Goal: Task Accomplishment & Management: Complete application form

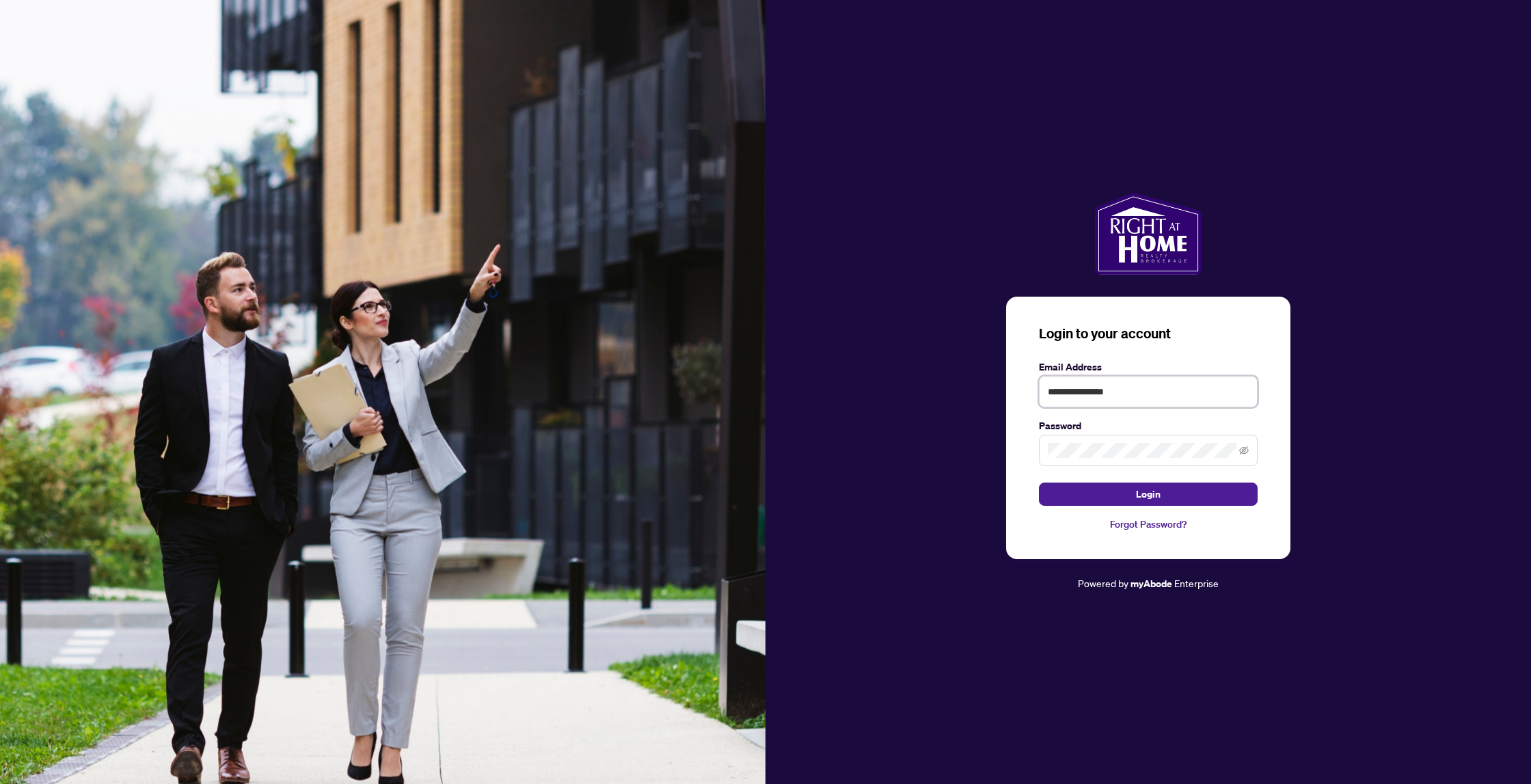
type input "**********"
click at [1148, 494] on button "Login" at bounding box center [1148, 494] width 218 height 23
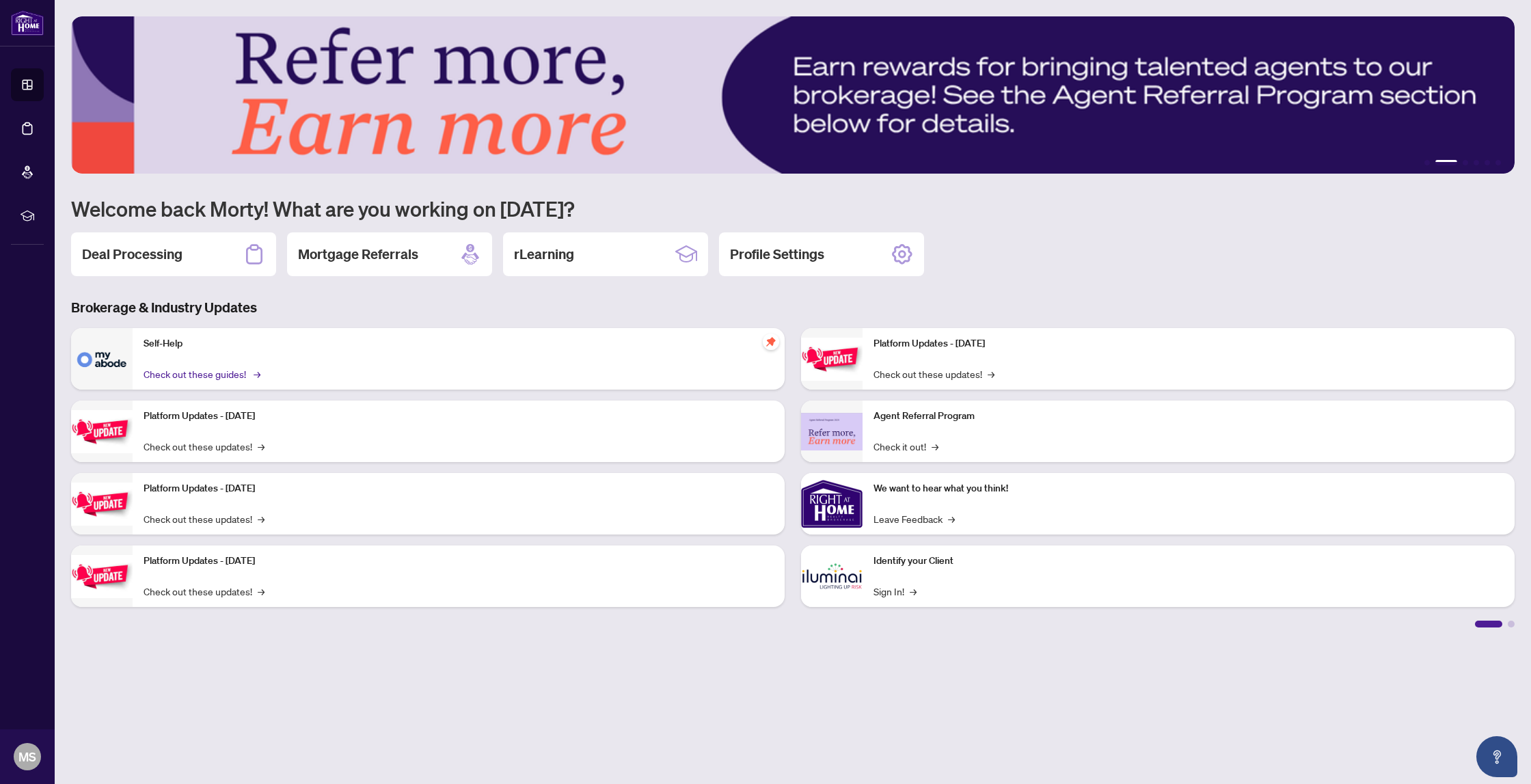
click at [191, 375] on link "Check out these guides! →" at bounding box center [201, 374] width 115 height 15
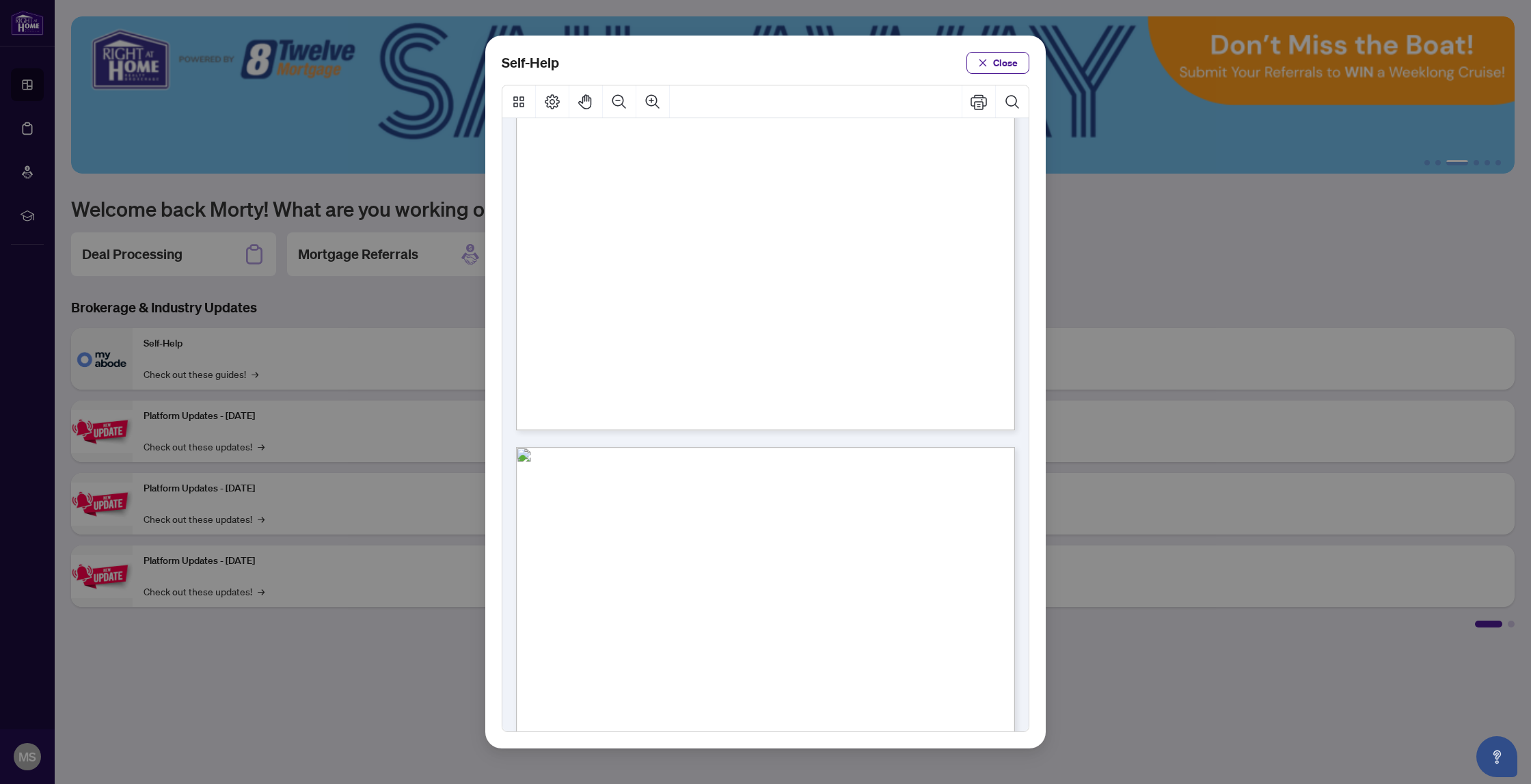
scroll to position [343, 0]
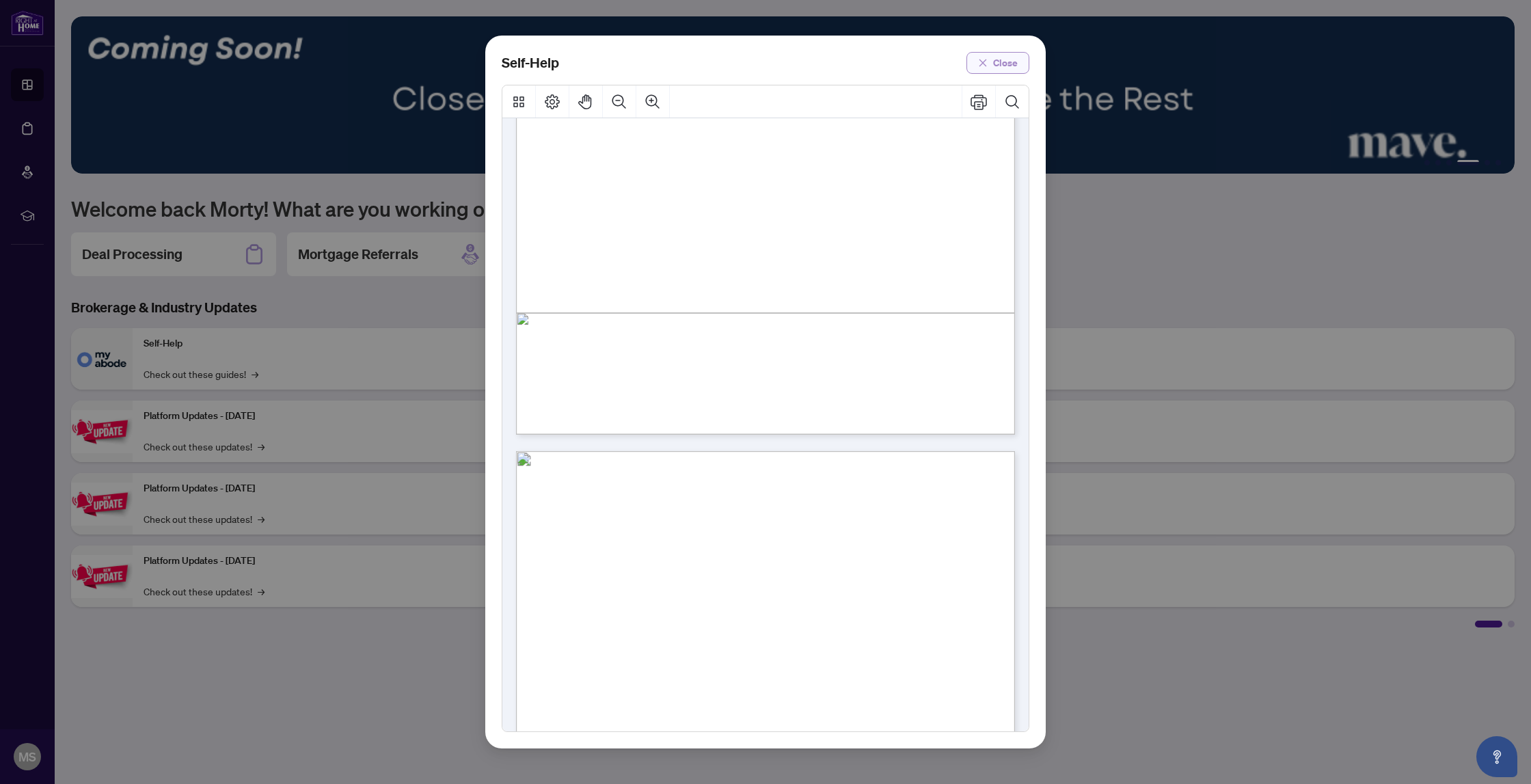
click at [1003, 68] on span "Close" at bounding box center [1006, 63] width 25 height 22
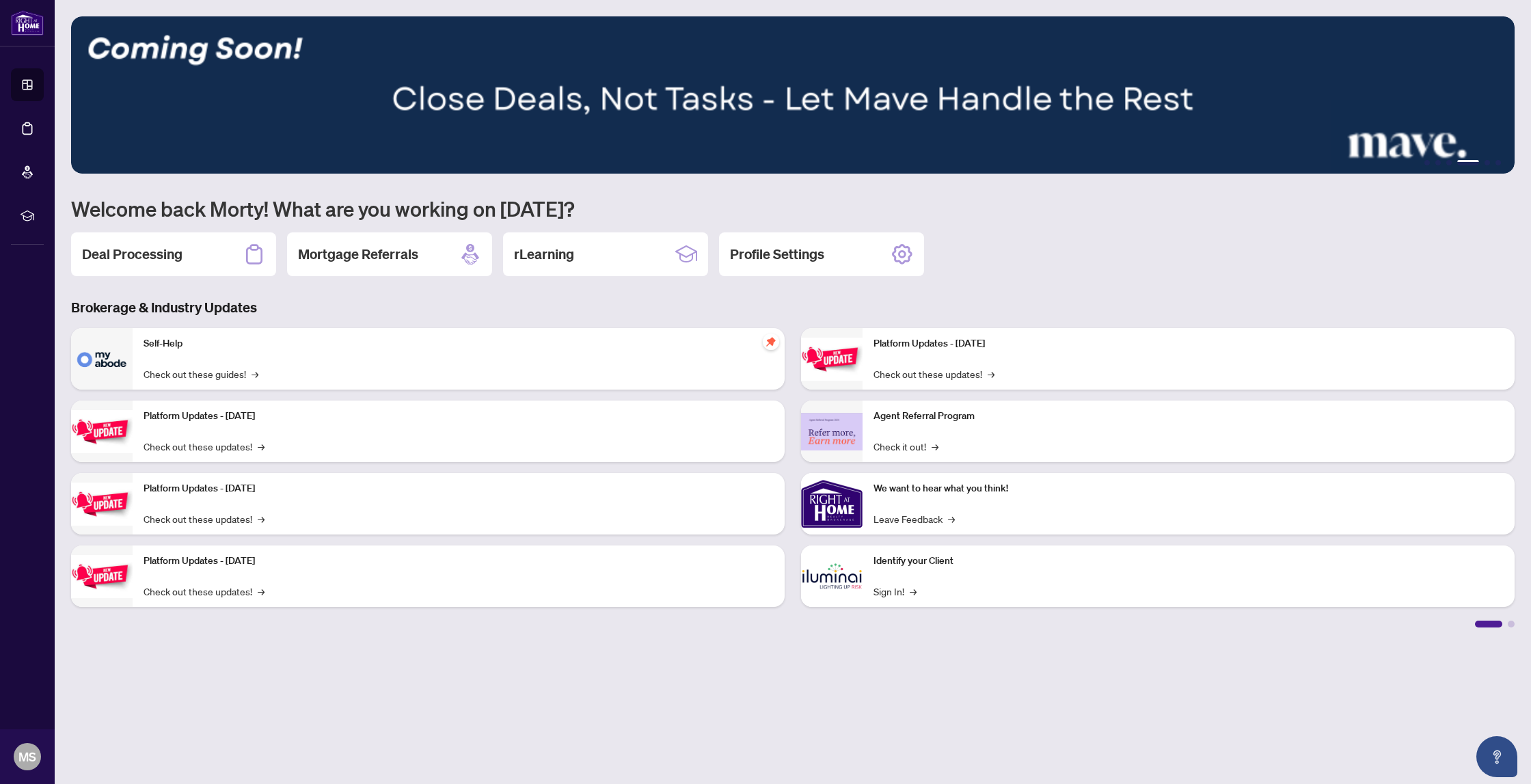
scroll to position [0, 0]
click at [609, 253] on div "rLearning" at bounding box center [605, 254] width 205 height 44
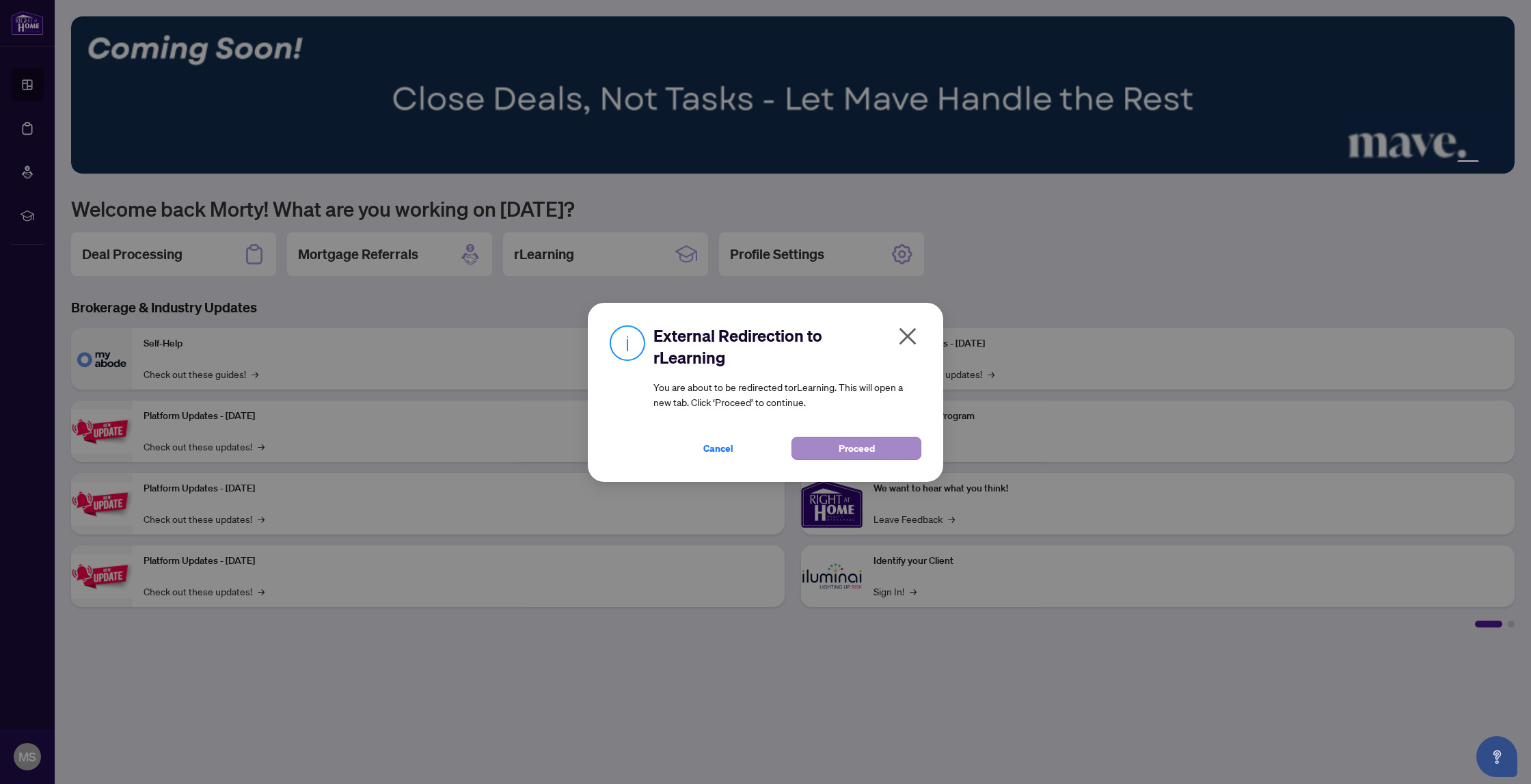
click at [836, 448] on button "Proceed" at bounding box center [857, 448] width 130 height 23
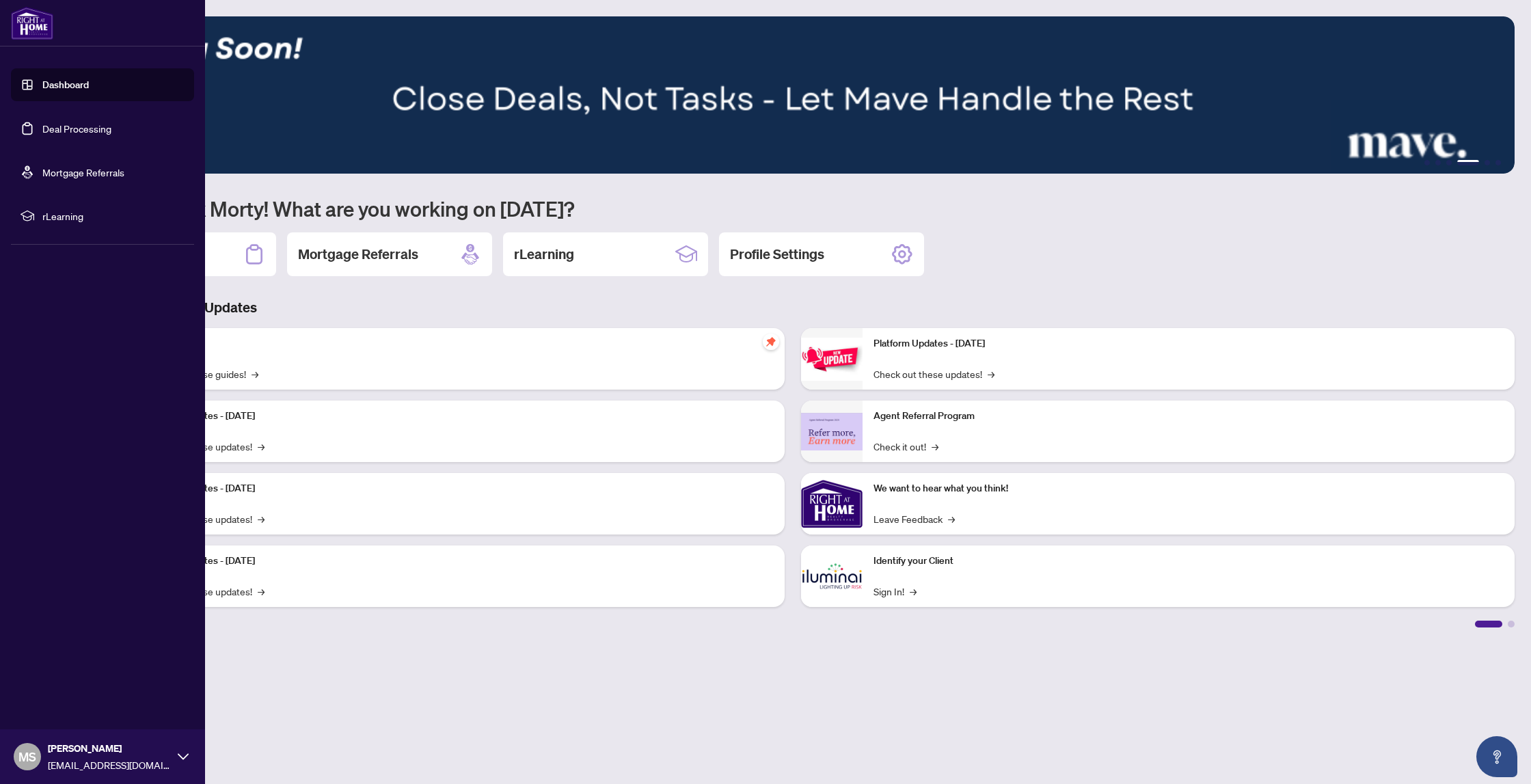
click at [85, 125] on link "Deal Processing" at bounding box center [76, 129] width 69 height 12
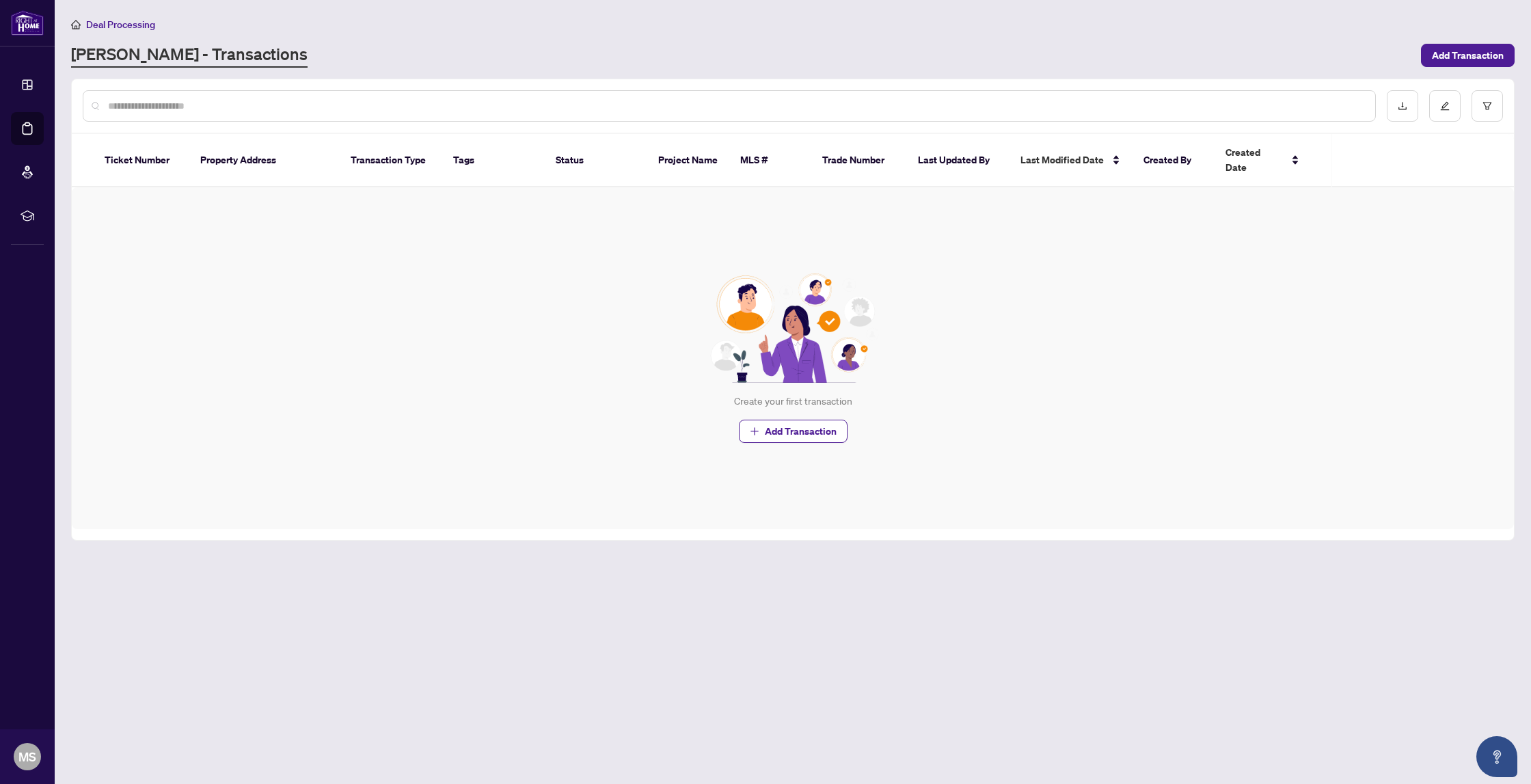
click at [1446, 67] on div "[PERSON_NAME] - Transactions Add Transaction" at bounding box center [793, 55] width 1444 height 25
click at [1453, 57] on span "Add Transaction" at bounding box center [1467, 55] width 72 height 22
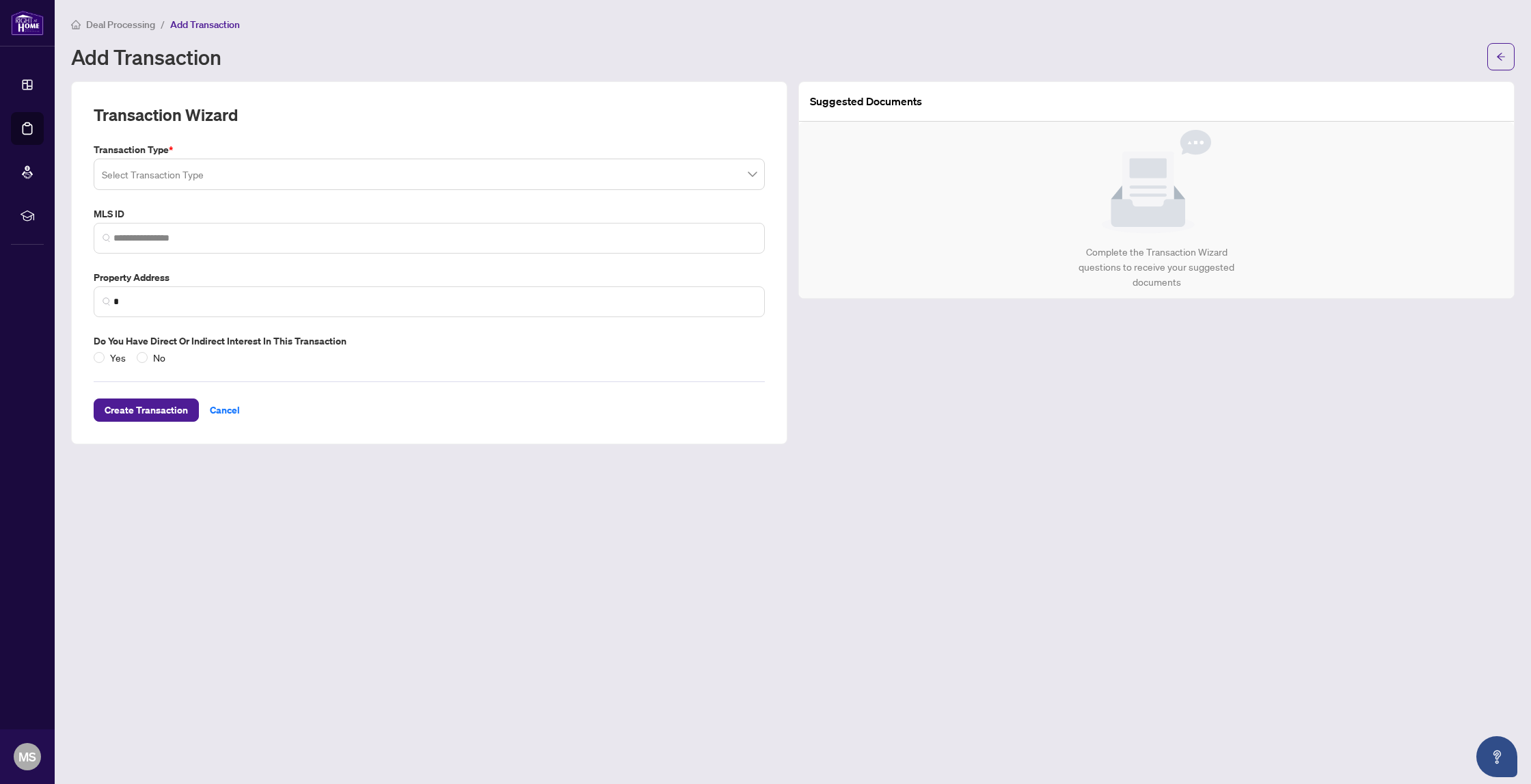
click at [234, 170] on input "search" at bounding box center [423, 176] width 643 height 30
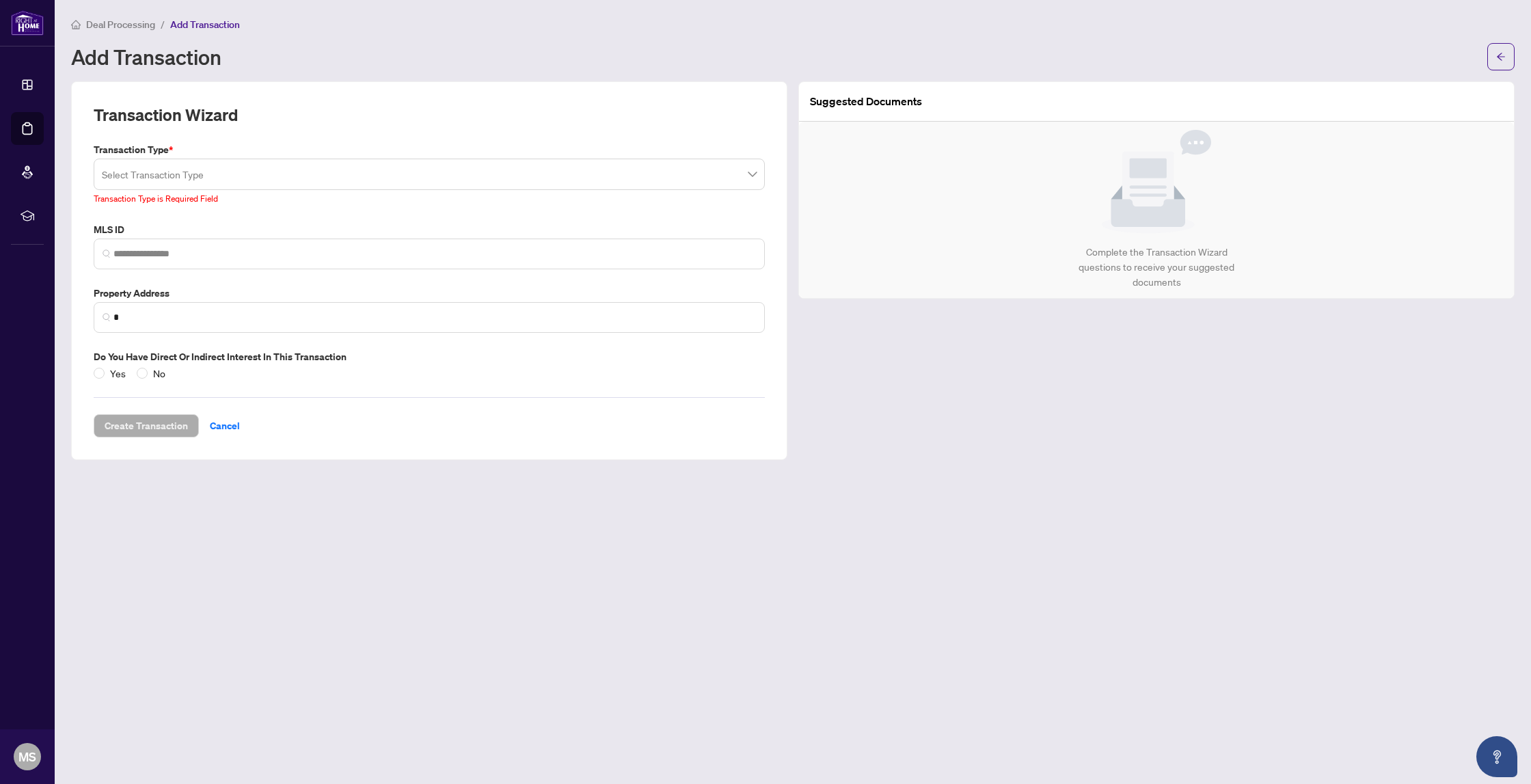
click at [1291, 432] on div "Suggested Documents Complete the Transaction Wizard questions to receive your s…" at bounding box center [1157, 271] width 727 height 379
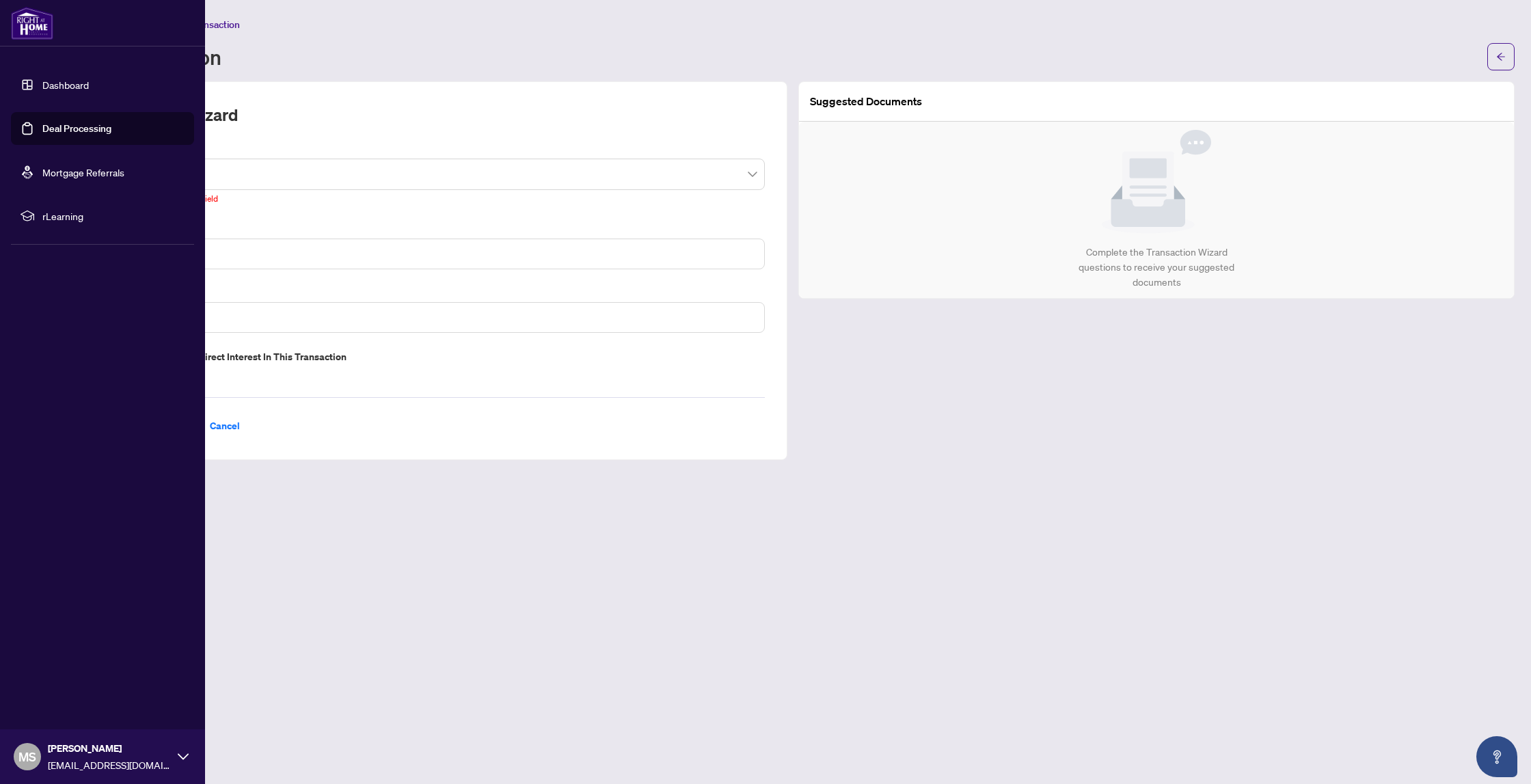
click at [39, 33] on img at bounding box center [32, 23] width 42 height 33
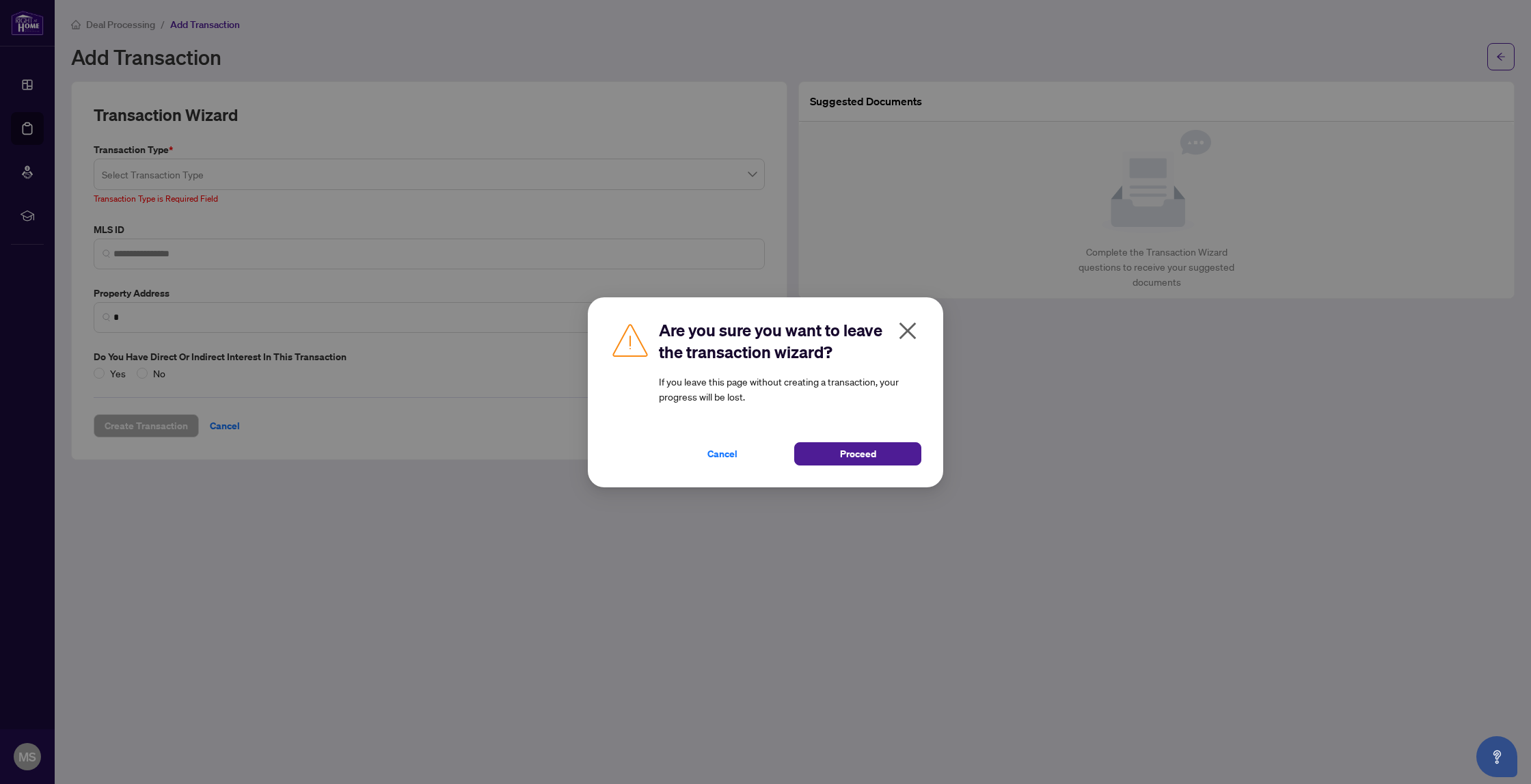
click at [718, 443] on span "Cancel" at bounding box center [723, 454] width 30 height 22
